Goal: Task Accomplishment & Management: Use online tool/utility

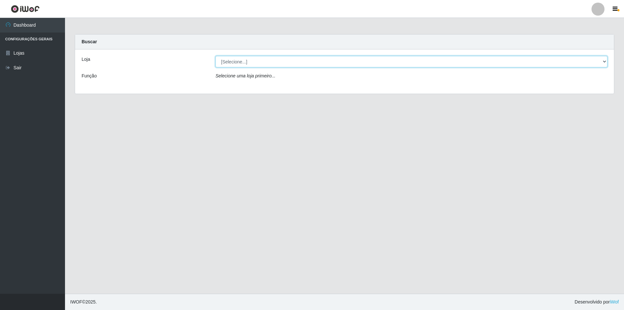
click at [234, 64] on select "[Selecione...] Atacado Vem - Loja 31 [GEOGRAPHIC_DATA]" at bounding box center [411, 61] width 392 height 11
select select "437"
click at [215, 56] on select "[Selecione...] Atacado Vem - Loja 31 [GEOGRAPHIC_DATA]" at bounding box center [411, 61] width 392 height 11
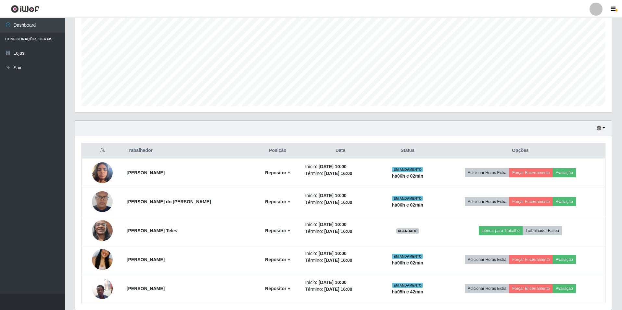
scroll to position [130, 0]
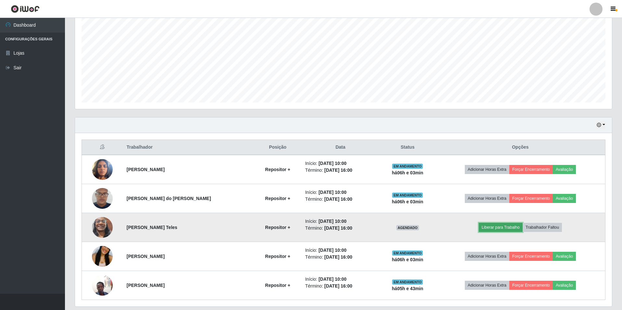
click at [501, 228] on button "Liberar para Trabalho" at bounding box center [501, 227] width 44 height 9
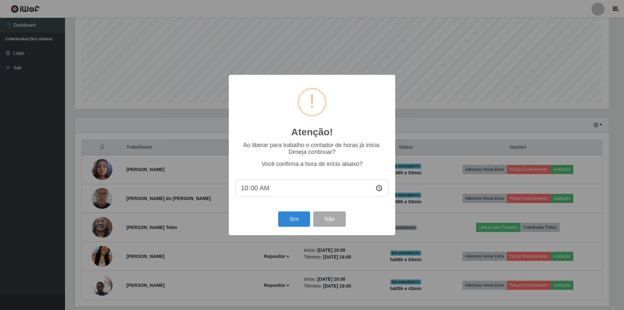
click at [251, 191] on input "10:00" at bounding box center [311, 187] width 153 height 17
click at [292, 223] on button "Sim" at bounding box center [294, 218] width 32 height 15
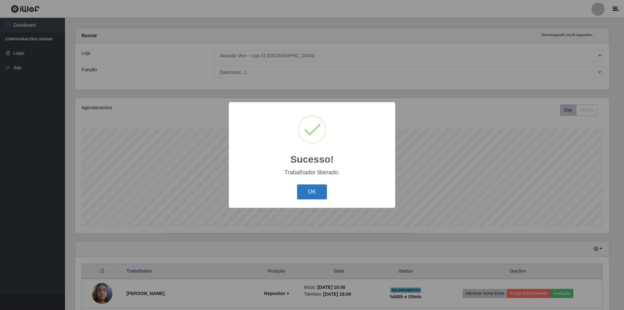
click at [315, 191] on button "OK" at bounding box center [312, 191] width 30 height 15
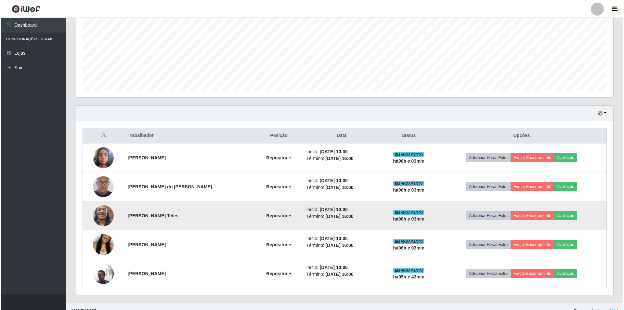
scroll to position [151, 0]
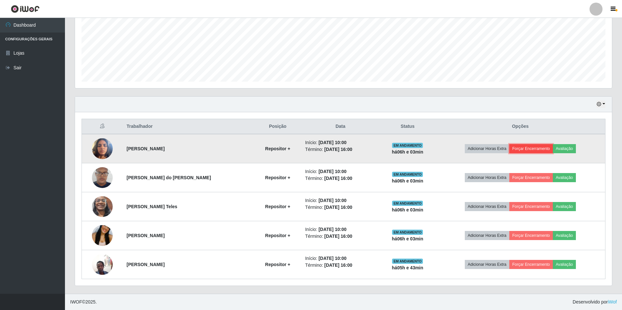
click at [531, 150] on button "Forçar Encerramento" at bounding box center [532, 148] width 44 height 9
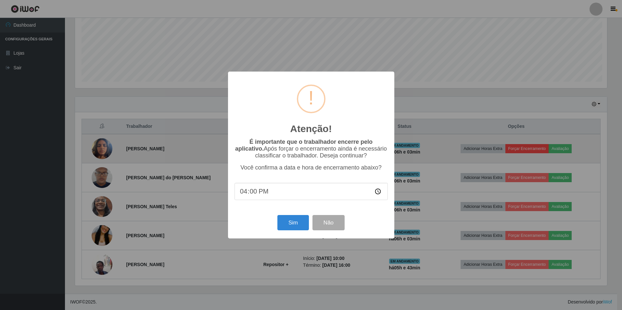
scroll to position [135, 534]
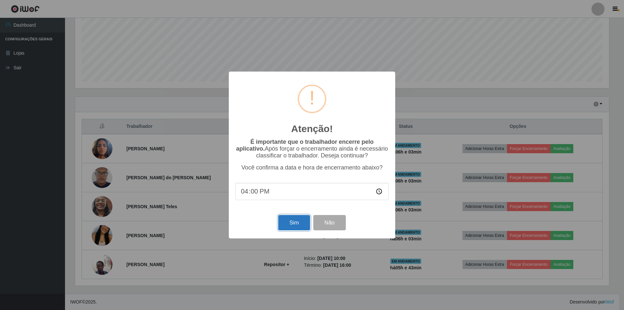
click at [296, 227] on button "Sim" at bounding box center [294, 222] width 32 height 15
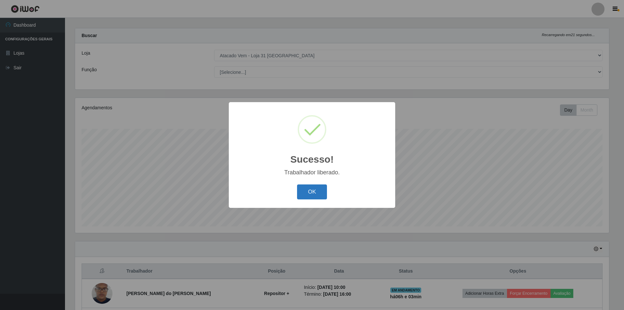
click at [312, 188] on button "OK" at bounding box center [312, 191] width 30 height 15
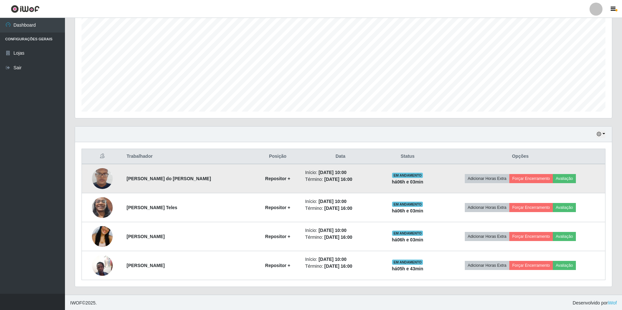
scroll to position [122, 0]
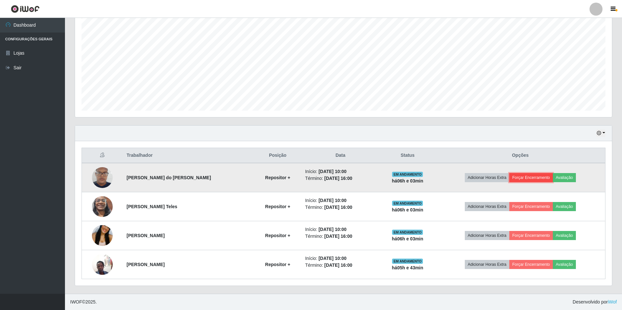
click at [521, 176] on button "Forçar Encerramento" at bounding box center [532, 177] width 44 height 9
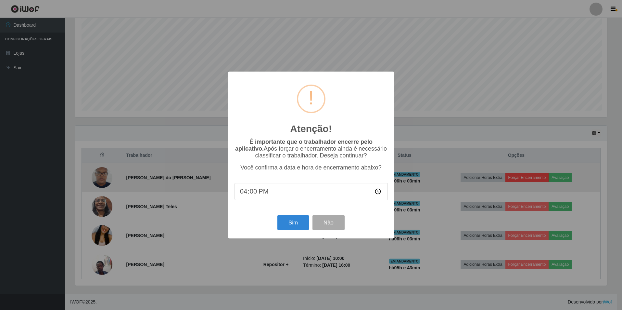
scroll to position [135, 534]
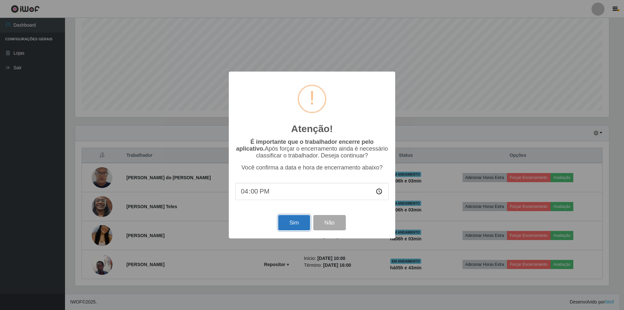
click at [299, 228] on button "Sim" at bounding box center [294, 222] width 32 height 15
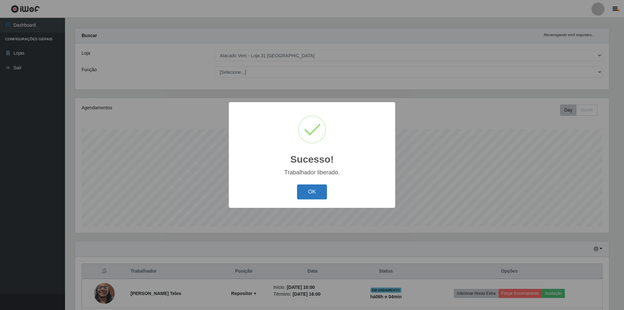
click at [317, 188] on button "OK" at bounding box center [312, 191] width 30 height 15
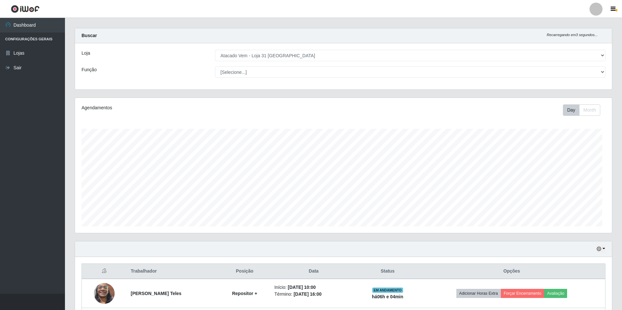
scroll to position [0, 0]
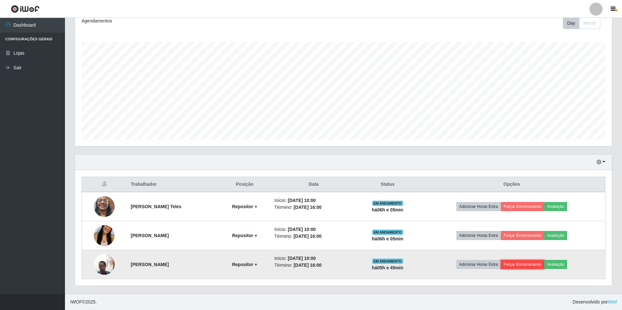
click at [538, 261] on button "Forçar Encerramento" at bounding box center [523, 264] width 44 height 9
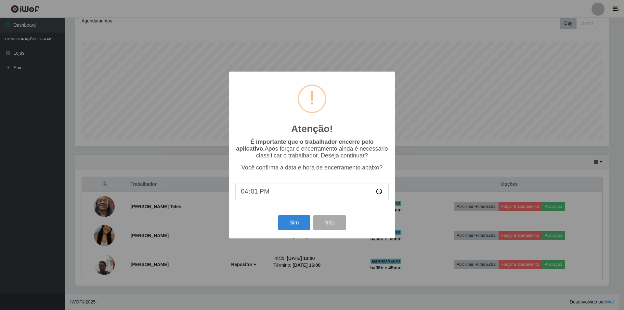
type input "16:15"
click at [296, 224] on button "Sim" at bounding box center [294, 222] width 32 height 15
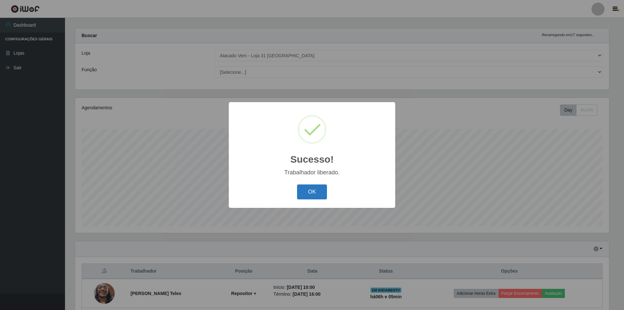
click at [312, 193] on button "OK" at bounding box center [312, 191] width 30 height 15
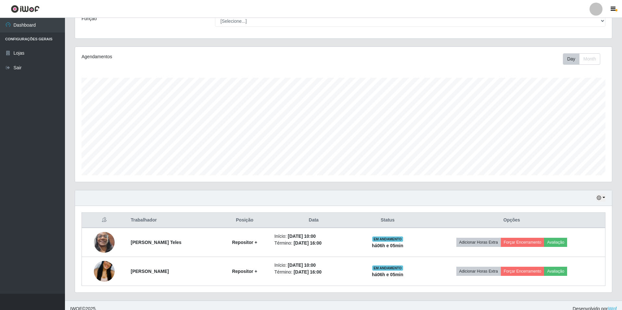
scroll to position [64, 0]
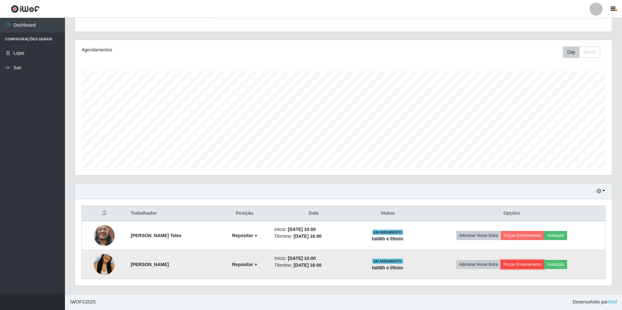
click at [530, 264] on button "Forçar Encerramento" at bounding box center [523, 264] width 44 height 9
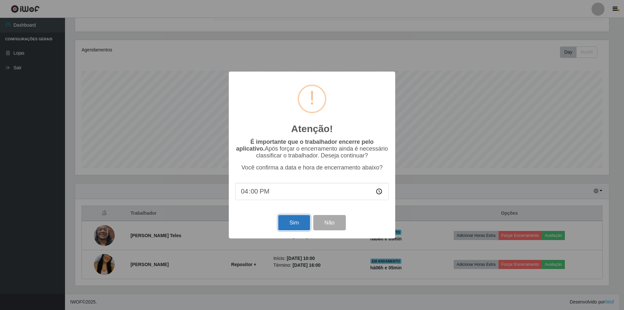
click at [292, 225] on button "Sim" at bounding box center [294, 222] width 32 height 15
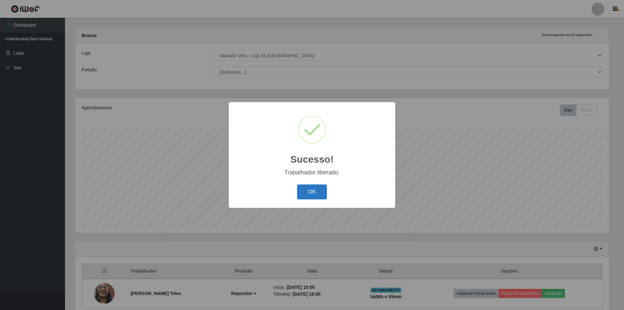
click at [316, 195] on button "OK" at bounding box center [312, 191] width 30 height 15
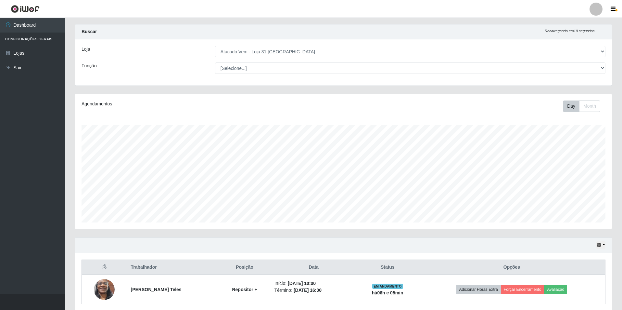
scroll to position [35, 0]
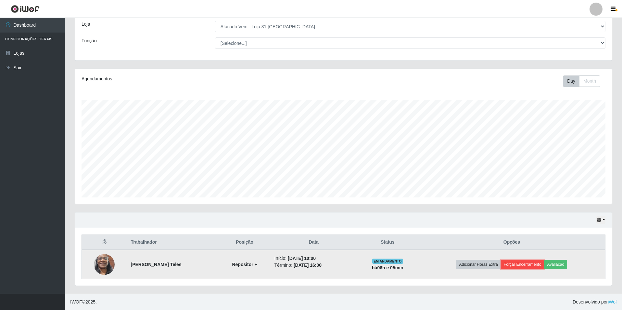
click at [521, 266] on button "Forçar Encerramento" at bounding box center [523, 264] width 44 height 9
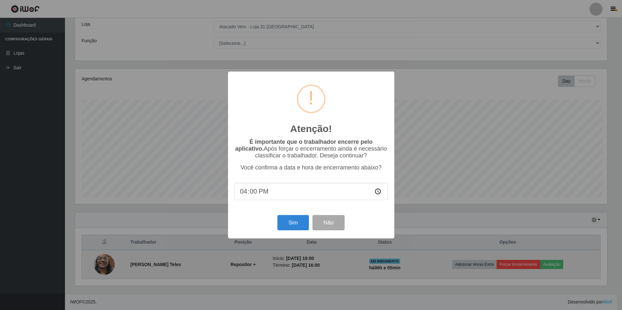
scroll to position [135, 534]
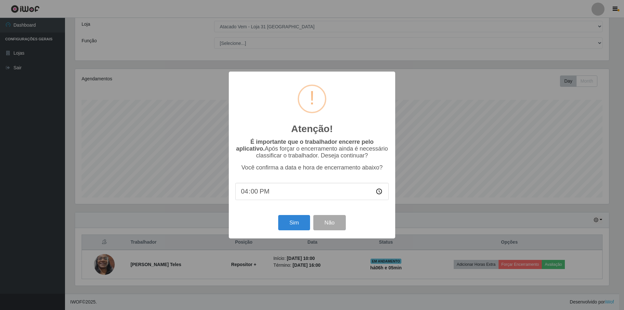
click at [277, 225] on div "Sim Não" at bounding box center [311, 222] width 153 height 19
click at [292, 223] on button "Sim" at bounding box center [294, 222] width 32 height 15
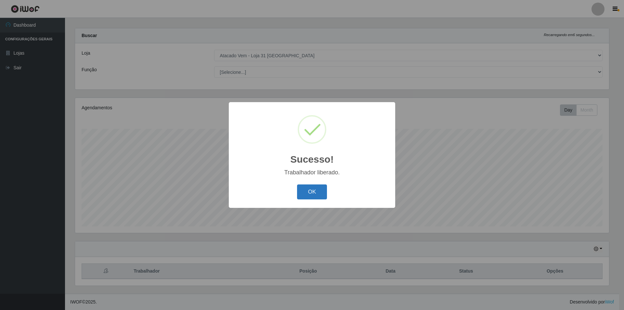
click at [307, 192] on button "OK" at bounding box center [312, 191] width 30 height 15
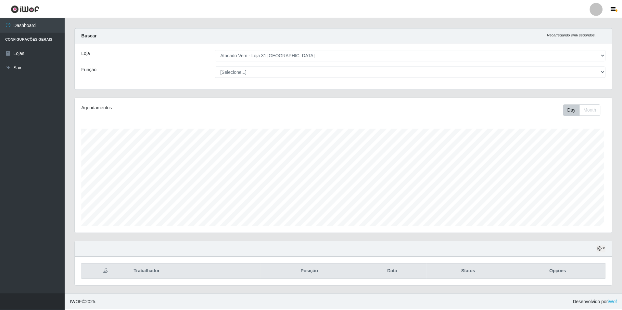
scroll to position [324877, 324475]
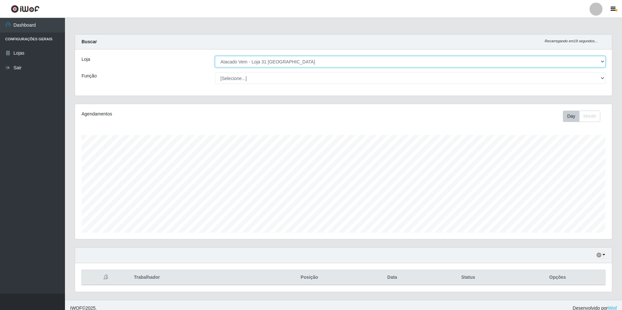
click at [332, 56] on select "[Selecione...] Atacado Vem - Loja 31 [GEOGRAPHIC_DATA]" at bounding box center [410, 61] width 391 height 11
click at [327, 64] on select "[Selecione...] Atacado Vem - Loja 31 [GEOGRAPHIC_DATA]" at bounding box center [410, 61] width 391 height 11
click at [251, 77] on select "[Selecione...] Carregador e Descarregador de Caminhão Carregador e Descarregado…" at bounding box center [410, 77] width 391 height 11
select select "82"
click at [215, 72] on select "[Selecione...] Carregador e Descarregador de Caminhão Carregador e Descarregado…" at bounding box center [410, 77] width 391 height 11
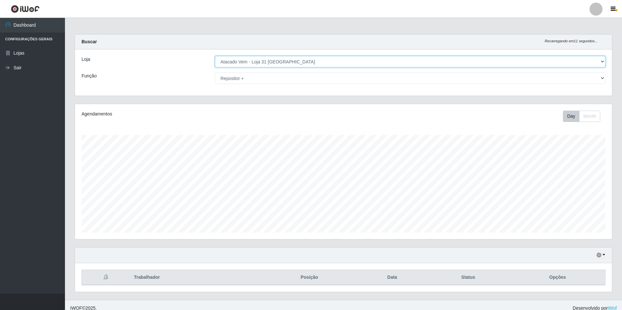
click at [268, 61] on select "[Selecione...] Atacado Vem - Loja 31 [GEOGRAPHIC_DATA]" at bounding box center [410, 61] width 391 height 11
click at [215, 56] on select "[Selecione...] Atacado Vem - Loja 31 [GEOGRAPHIC_DATA]" at bounding box center [410, 61] width 391 height 11
